Goal: Navigation & Orientation: Find specific page/section

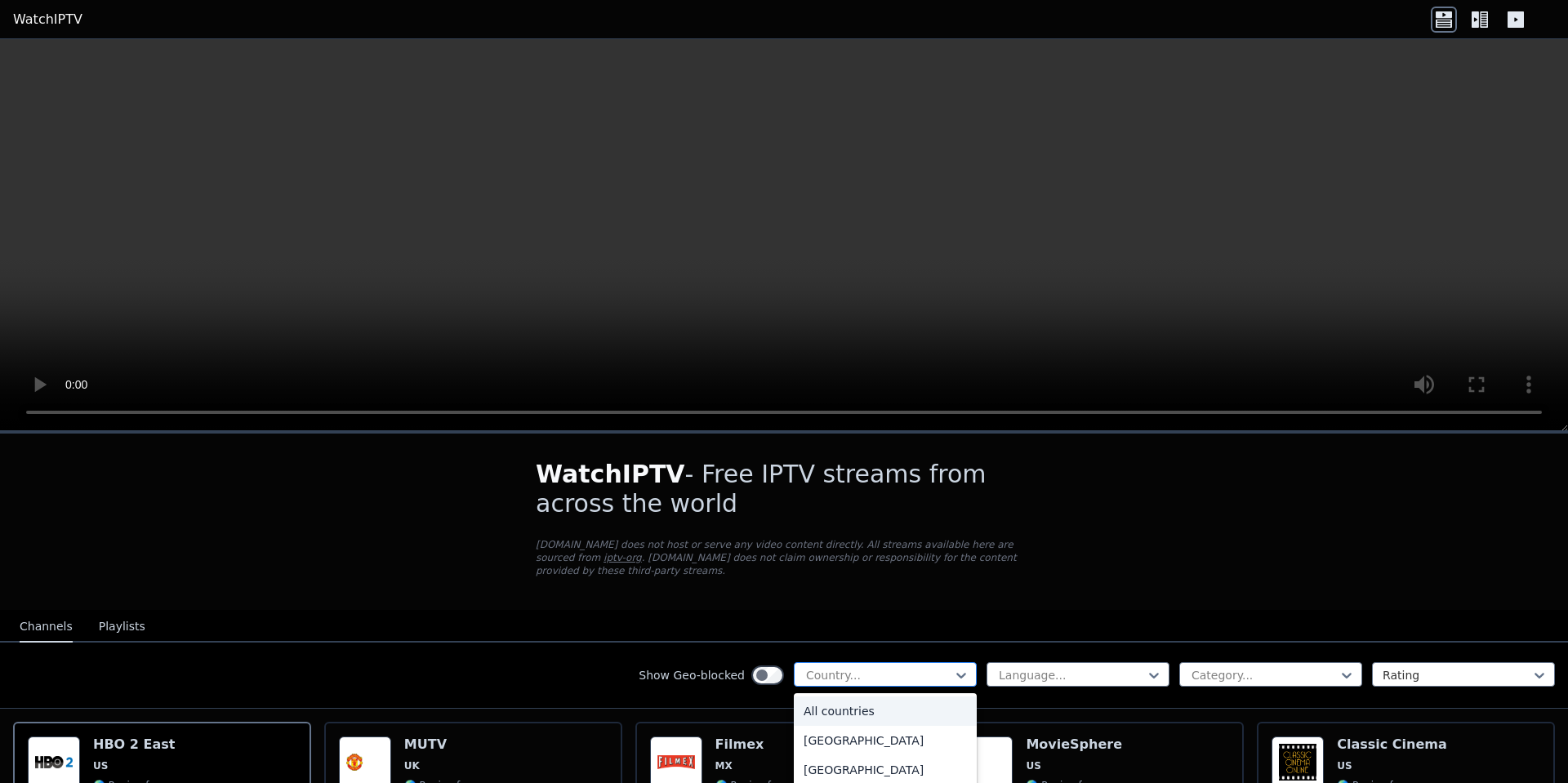
click at [894, 668] on div at bounding box center [879, 676] width 149 height 16
click at [839, 759] on div "[GEOGRAPHIC_DATA]" at bounding box center [885, 773] width 183 height 29
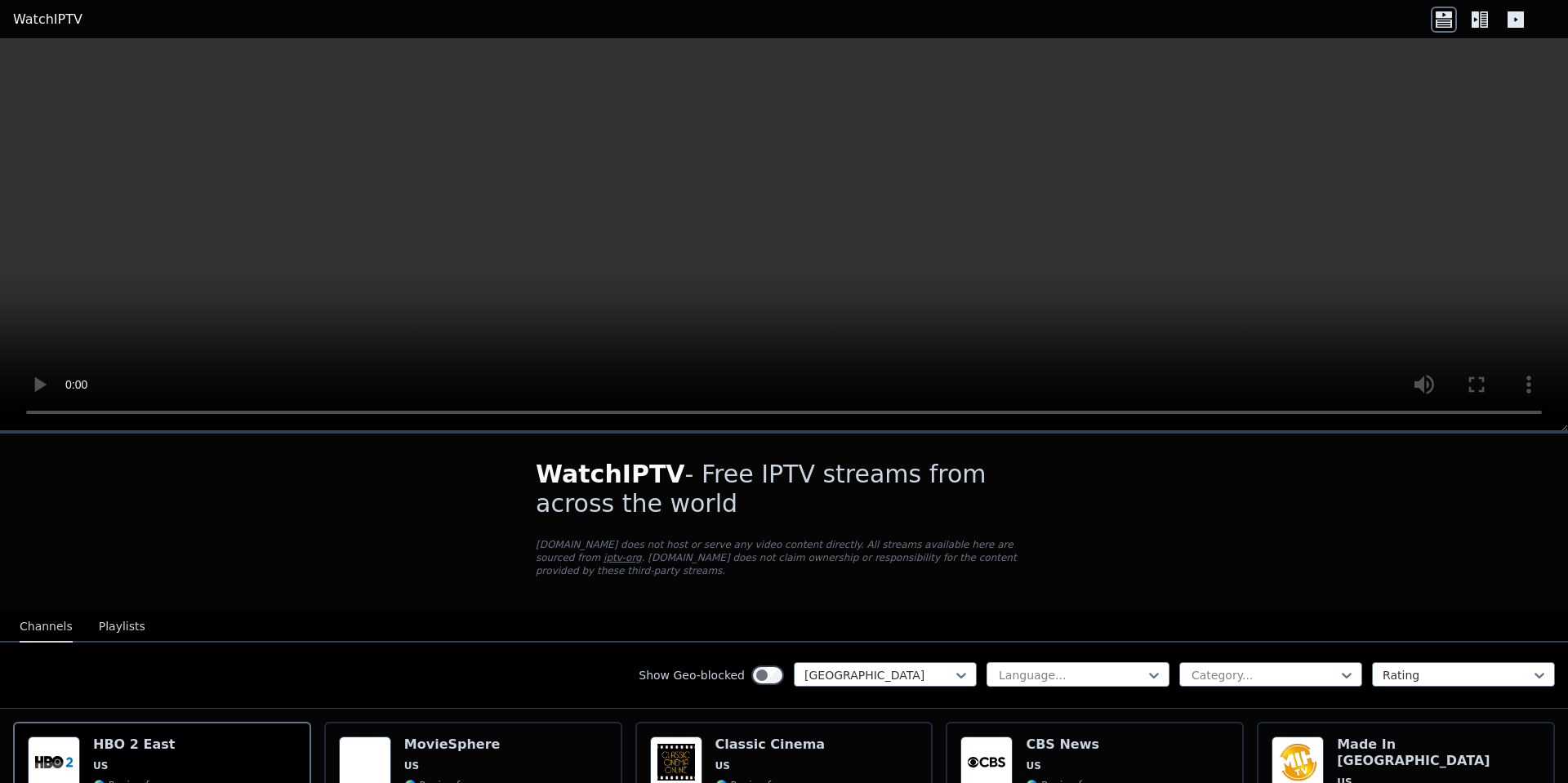
click at [1073, 668] on div at bounding box center [1071, 676] width 149 height 16
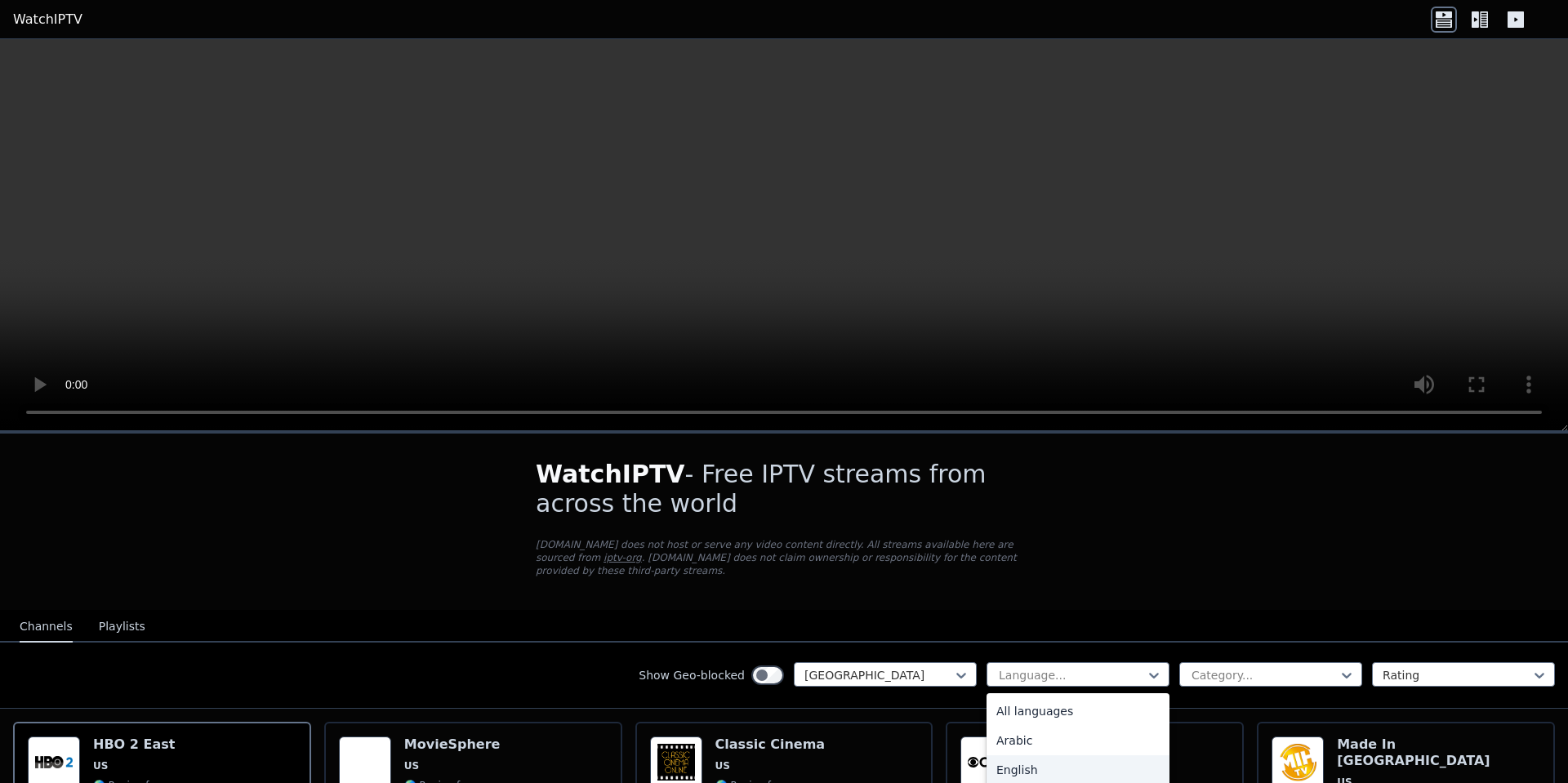
click at [1003, 756] on div "English" at bounding box center [1078, 770] width 183 height 29
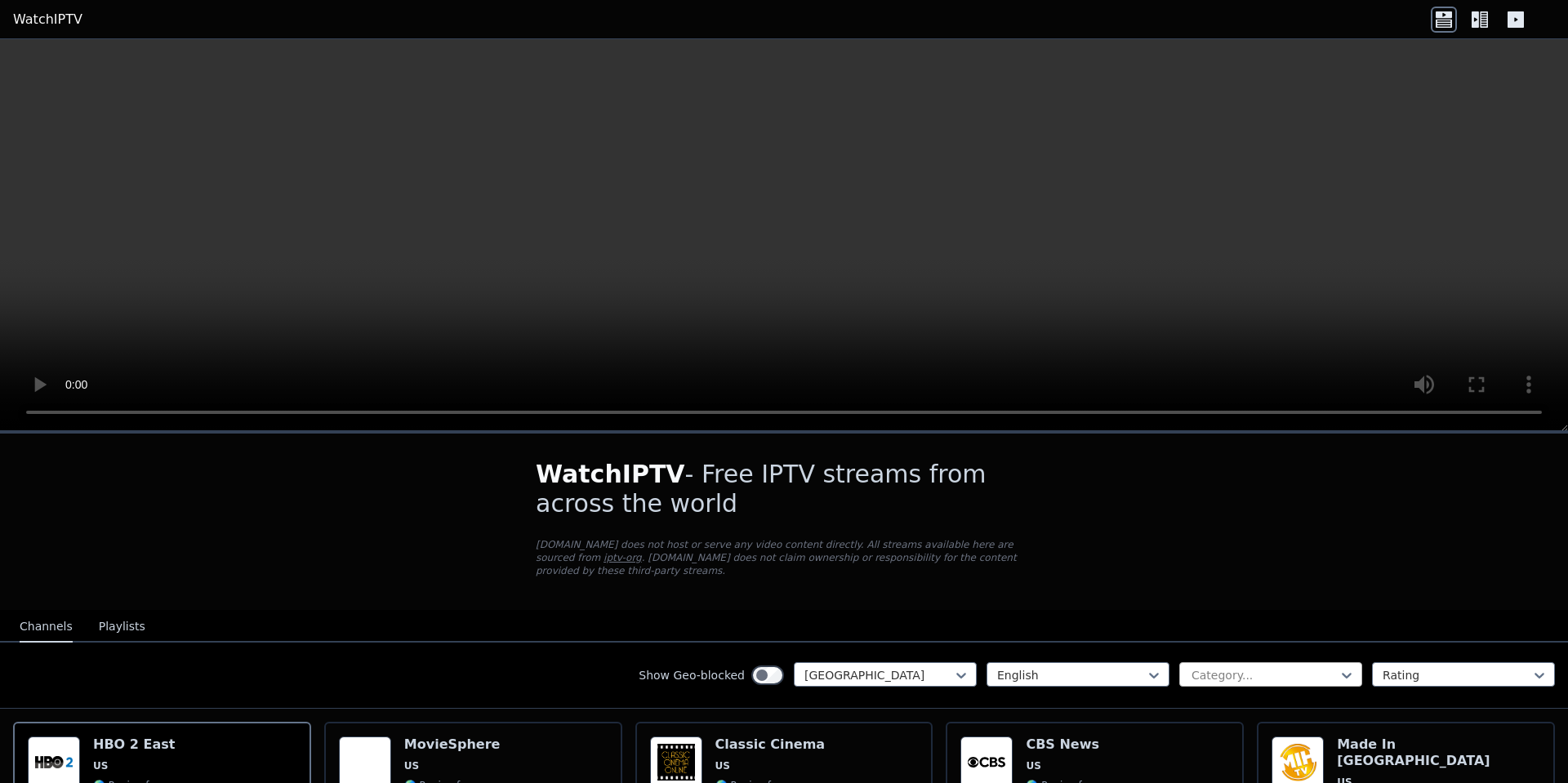
click at [1233, 668] on div at bounding box center [1264, 676] width 149 height 16
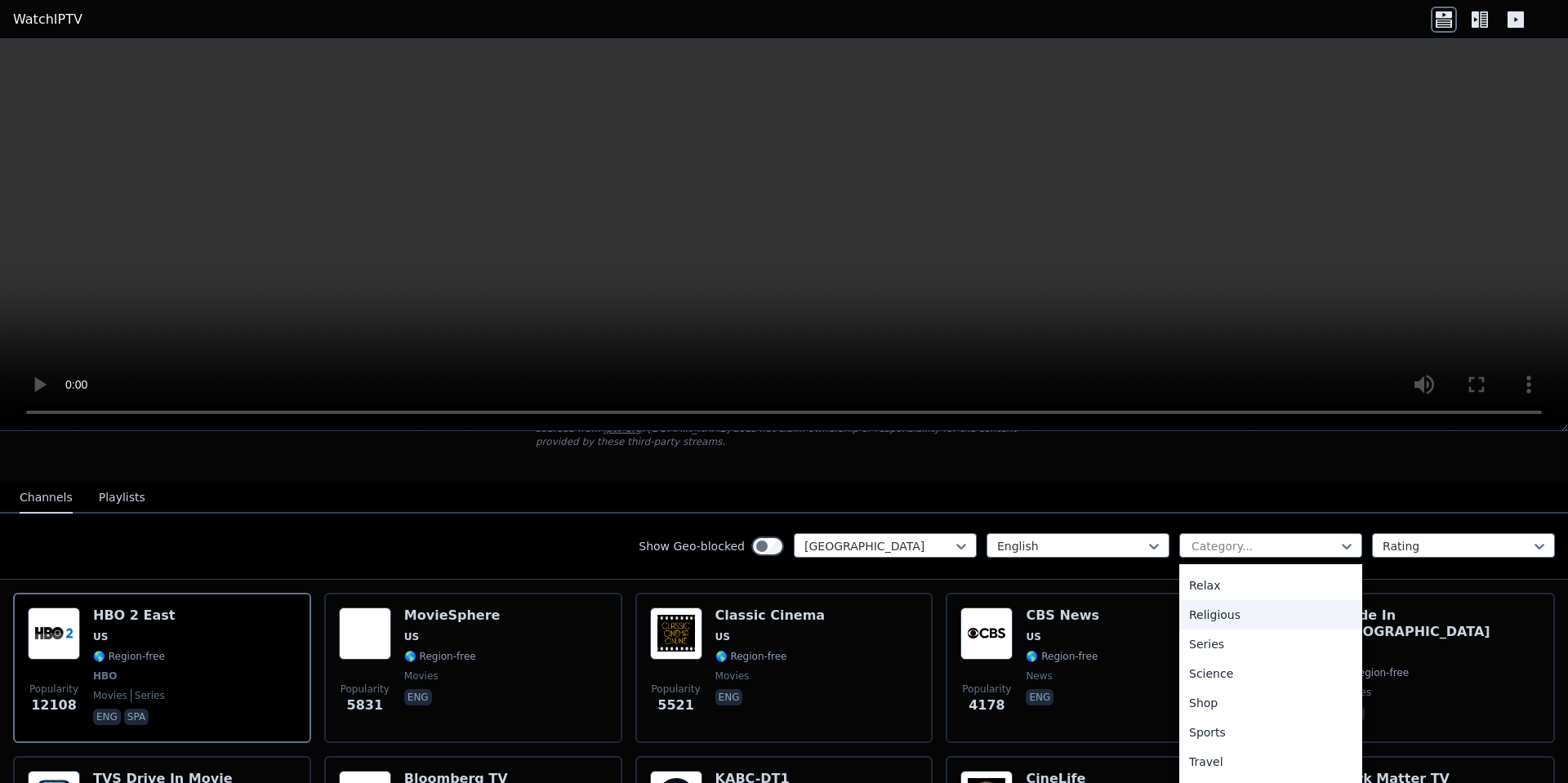
scroll to position [172, 0]
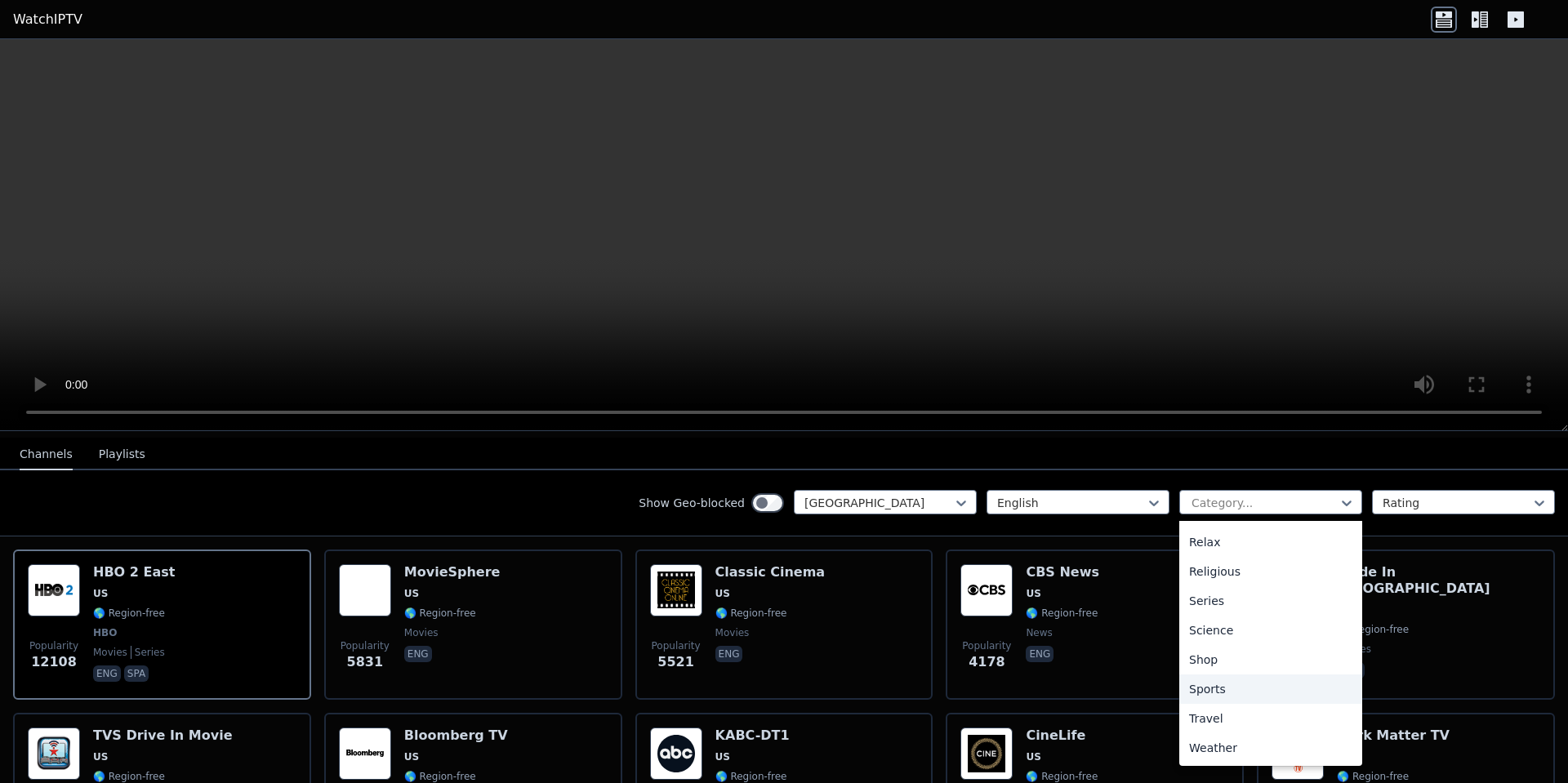
click at [1225, 676] on div "Sports" at bounding box center [1271, 690] width 183 height 29
